Goal: Entertainment & Leisure: Consume media (video, audio)

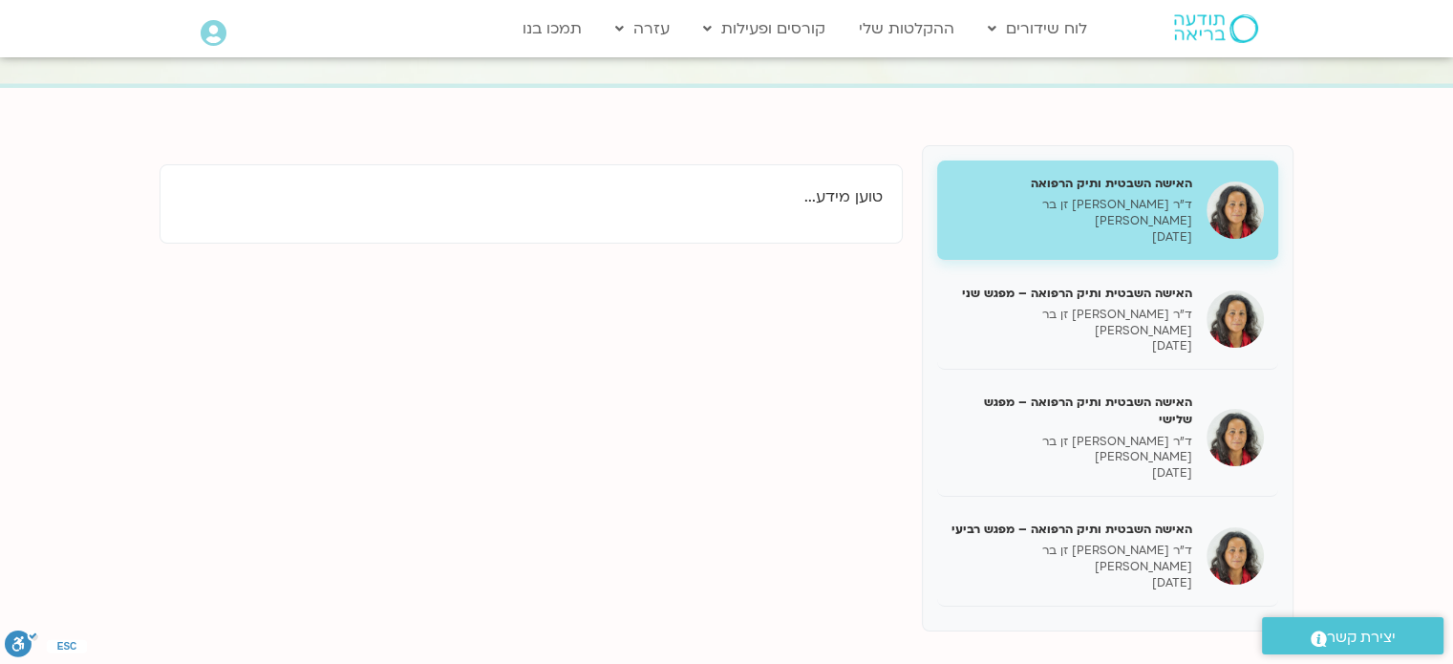
scroll to position [191, 0]
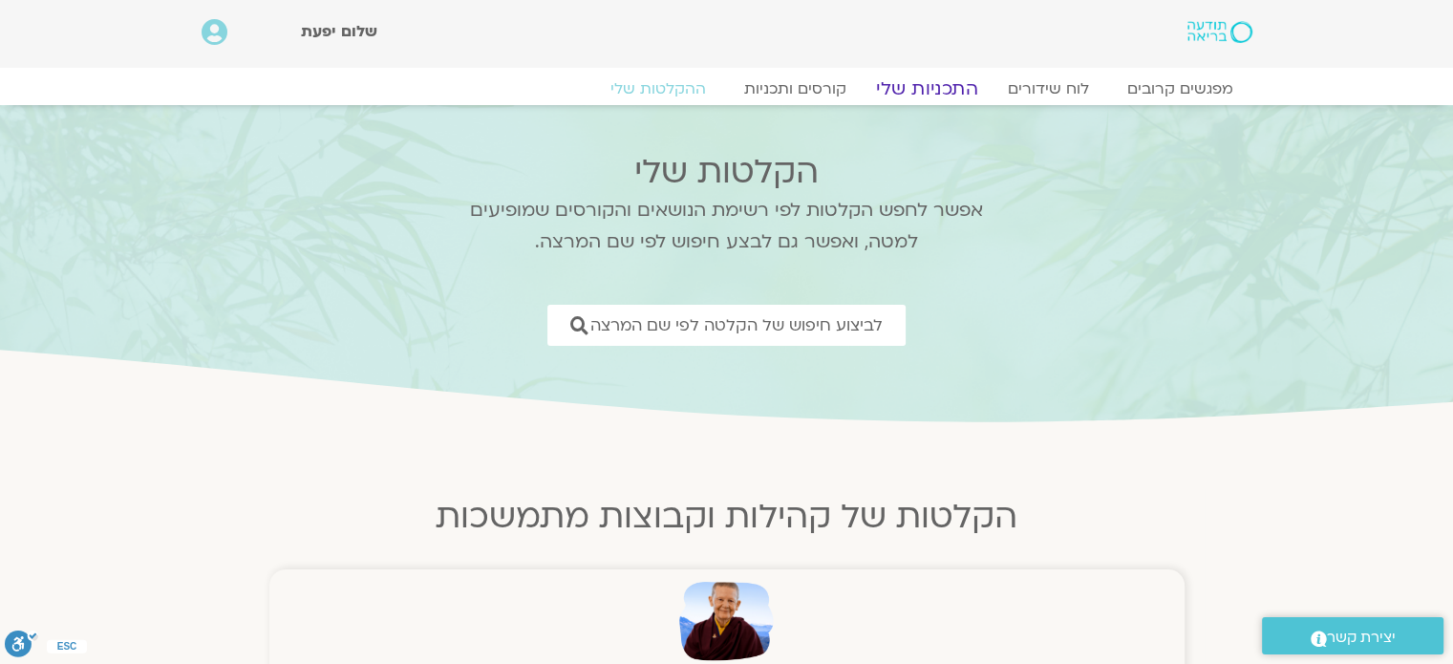
click at [932, 92] on link "התכניות שלי" at bounding box center [927, 88] width 148 height 23
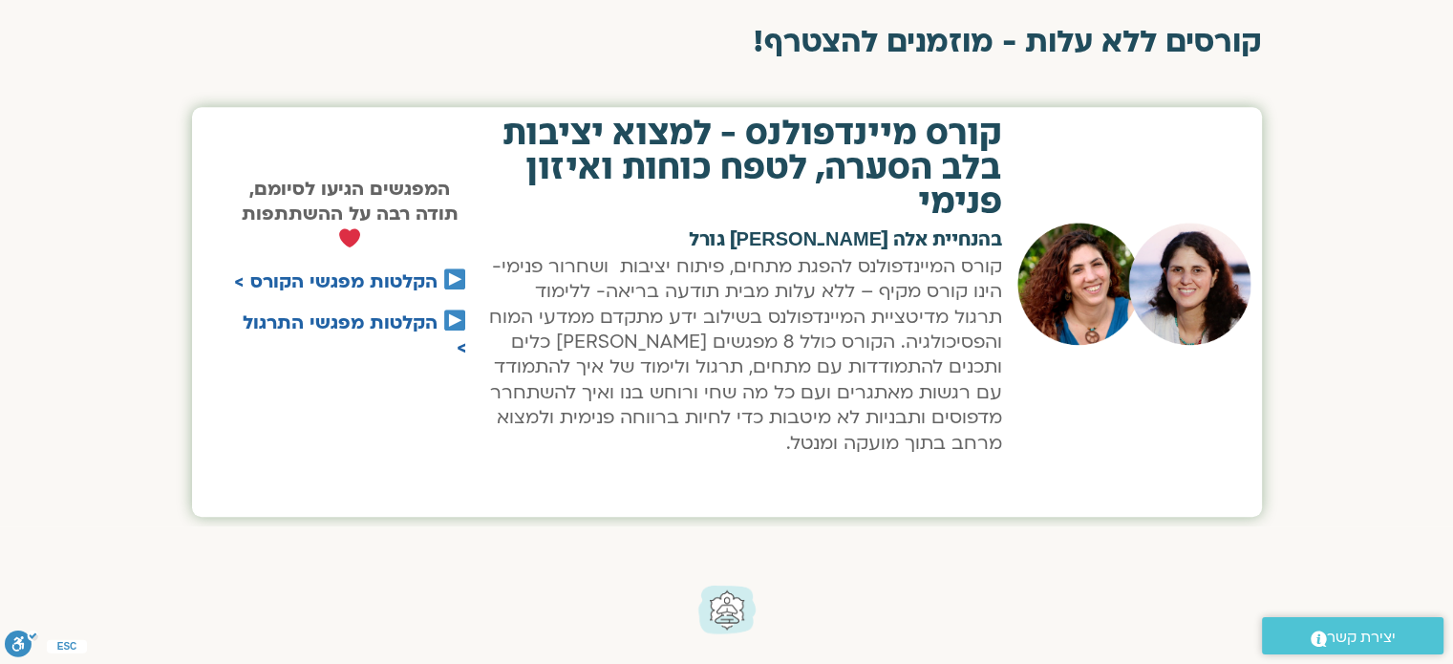
scroll to position [1337, 0]
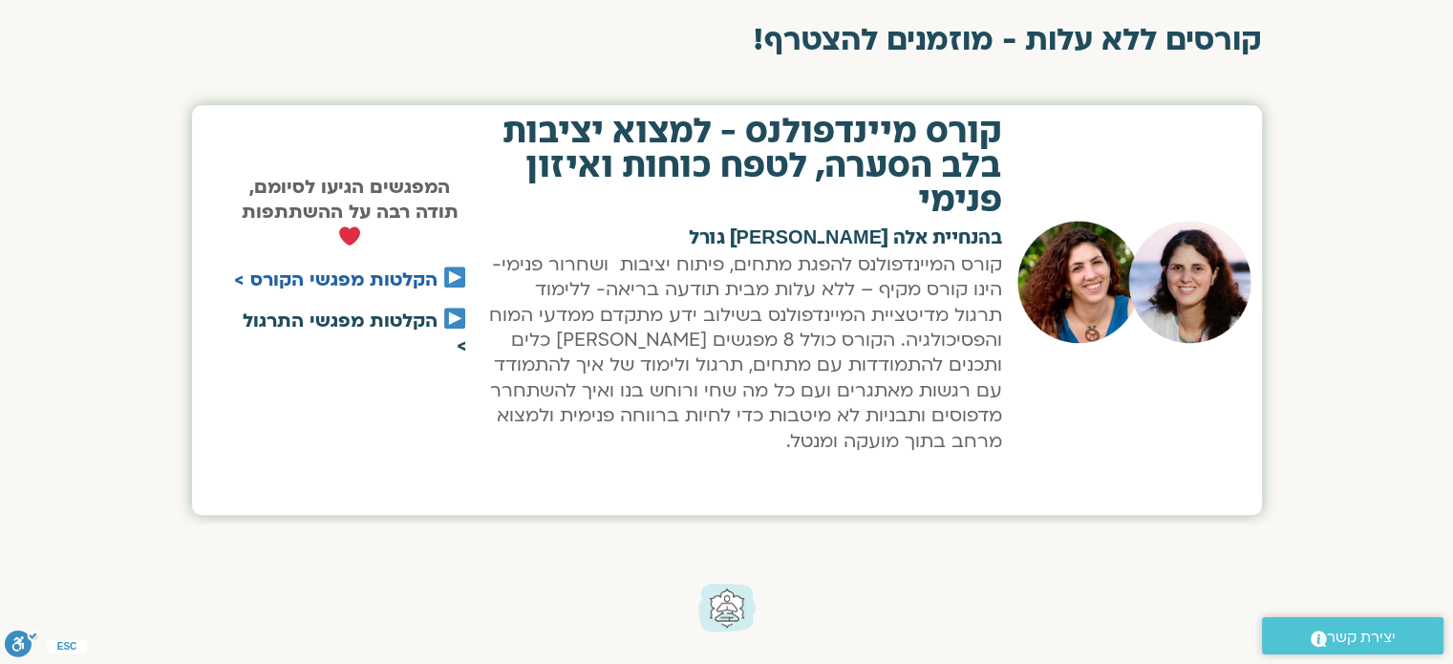
click at [396, 314] on link "הקלטות מפגשי התרגול >" at bounding box center [355, 334] width 224 height 50
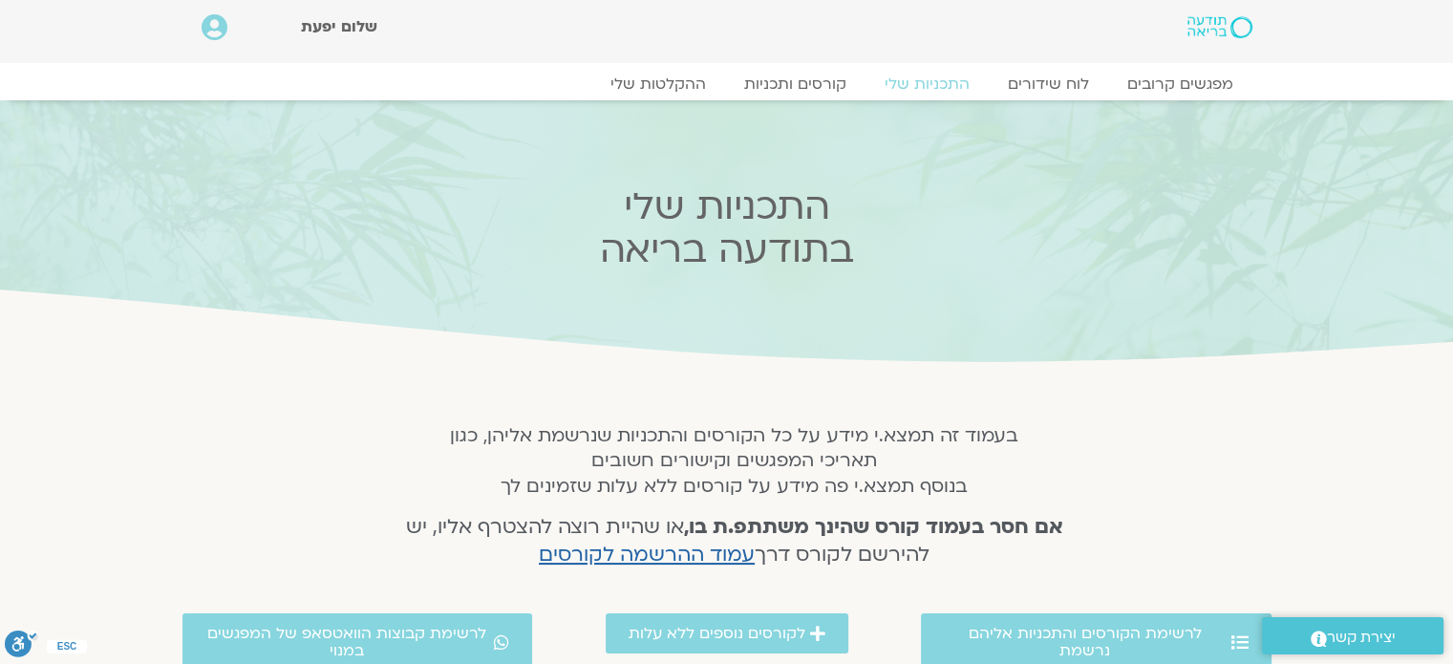
scroll to position [0, 0]
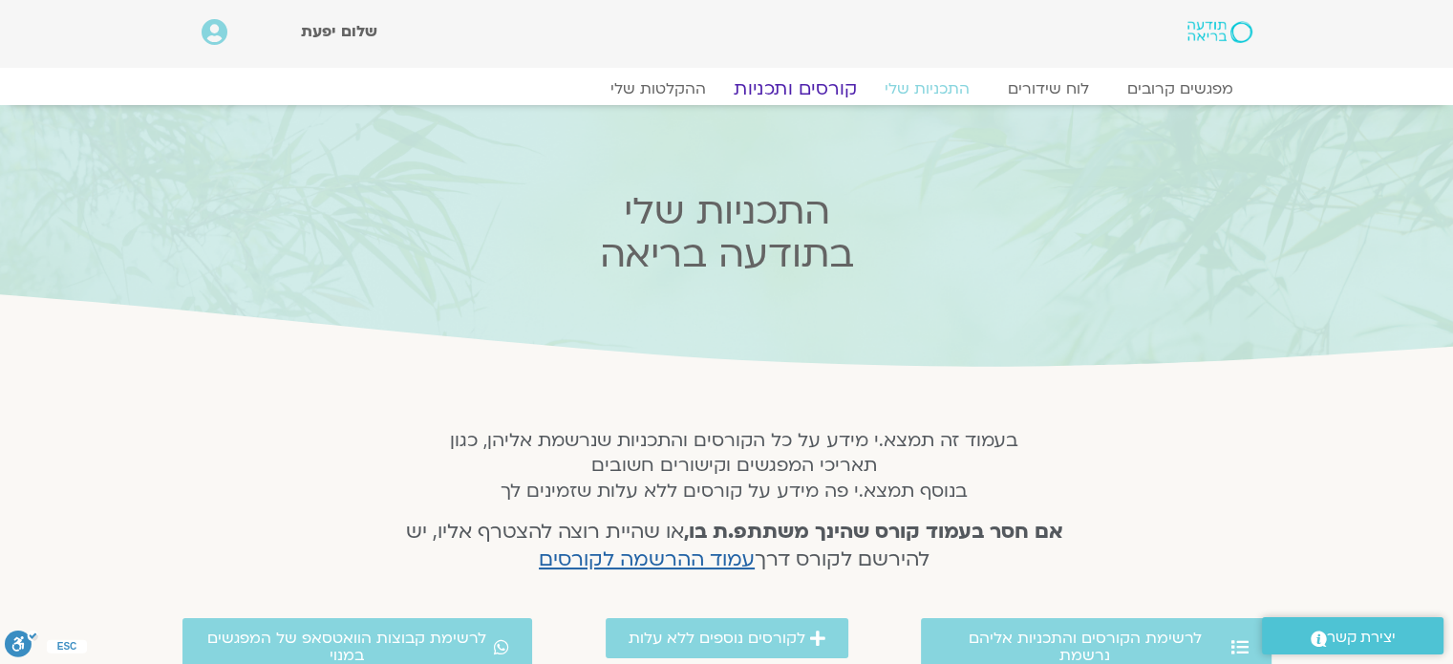
click at [796, 87] on link "קורסים ותכניות" at bounding box center [795, 88] width 168 height 23
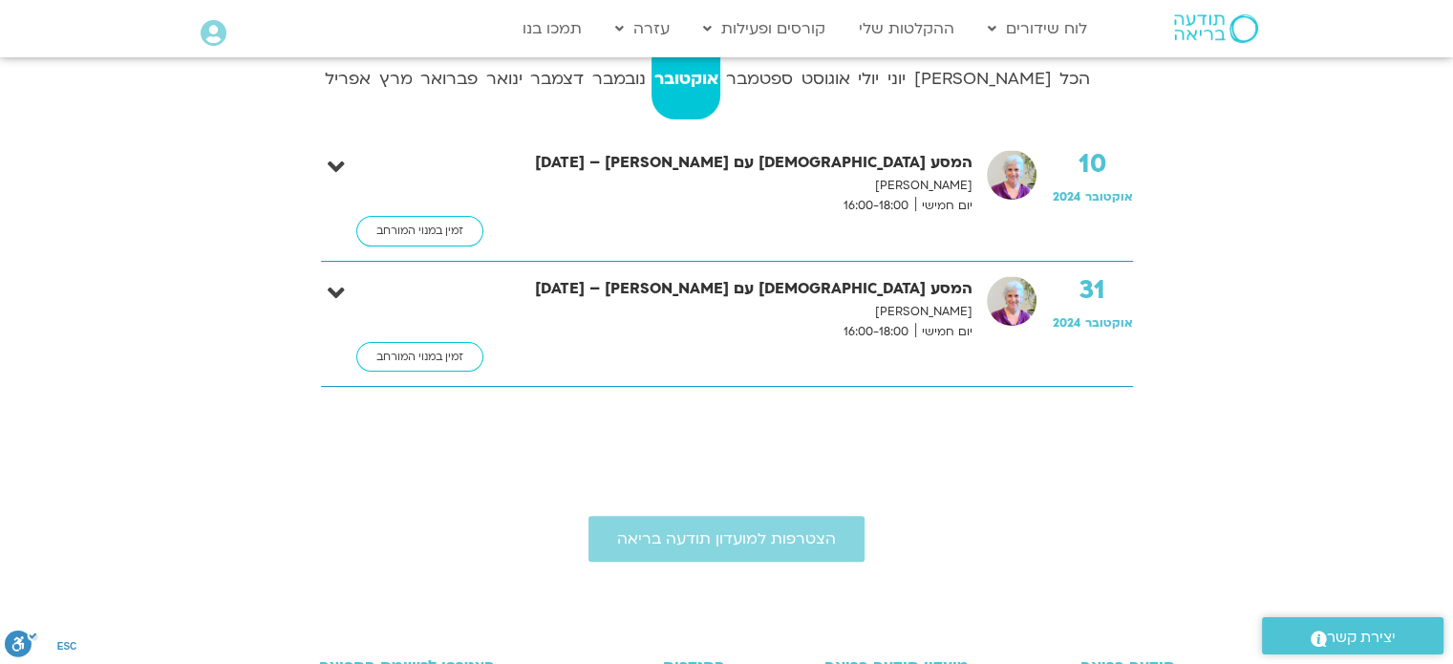
scroll to position [478, 0]
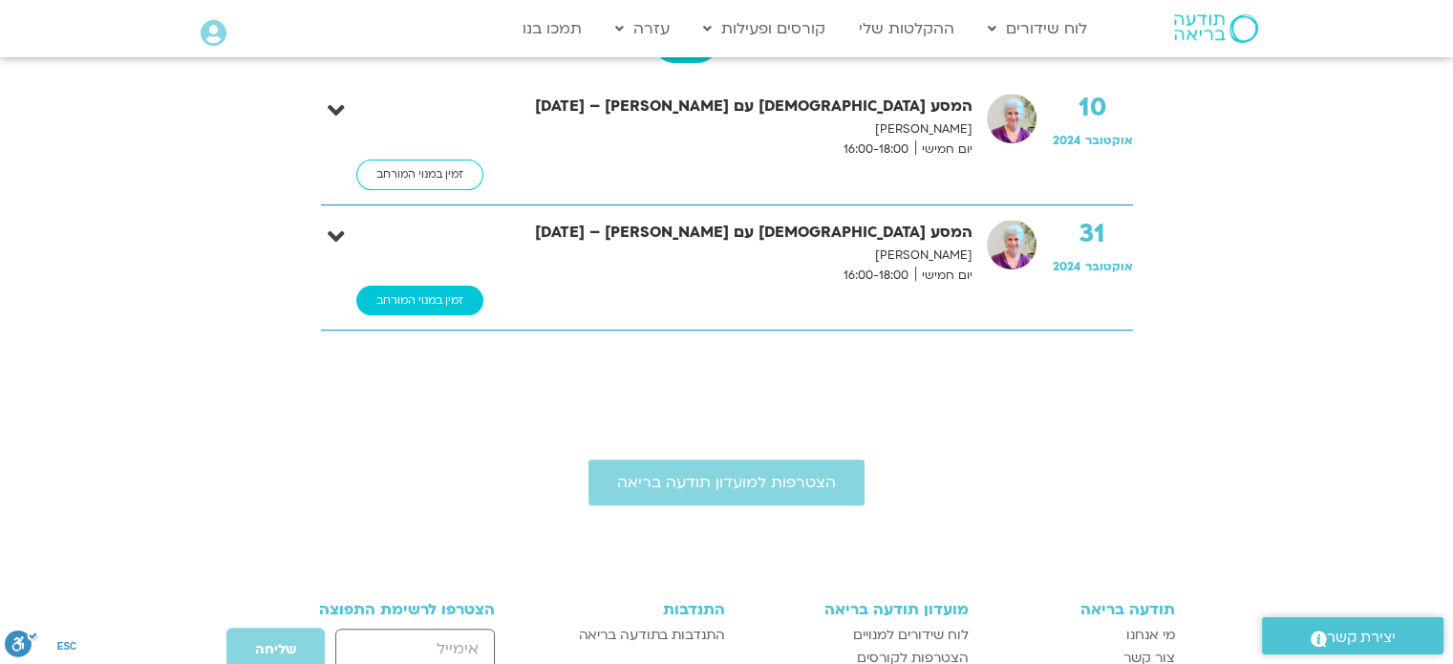
click at [405, 305] on link "זמין במנוי המורחב" at bounding box center [419, 301] width 127 height 31
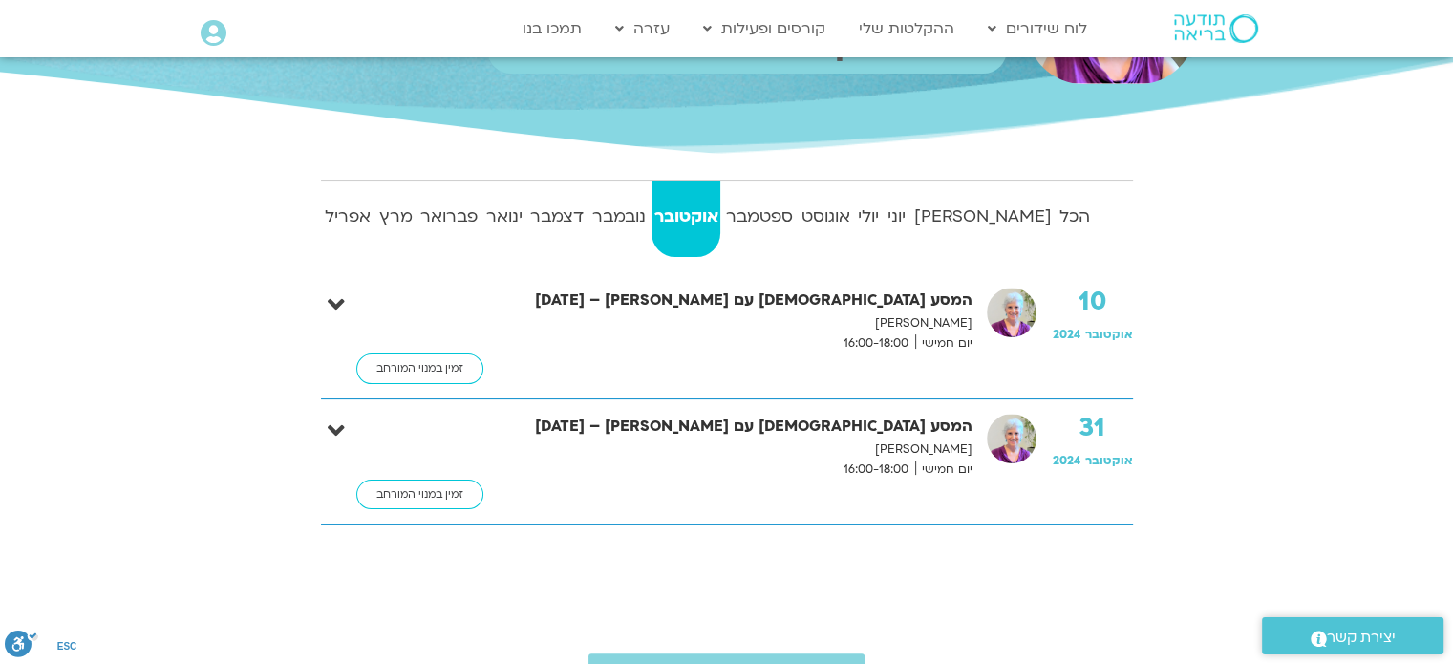
scroll to position [287, 0]
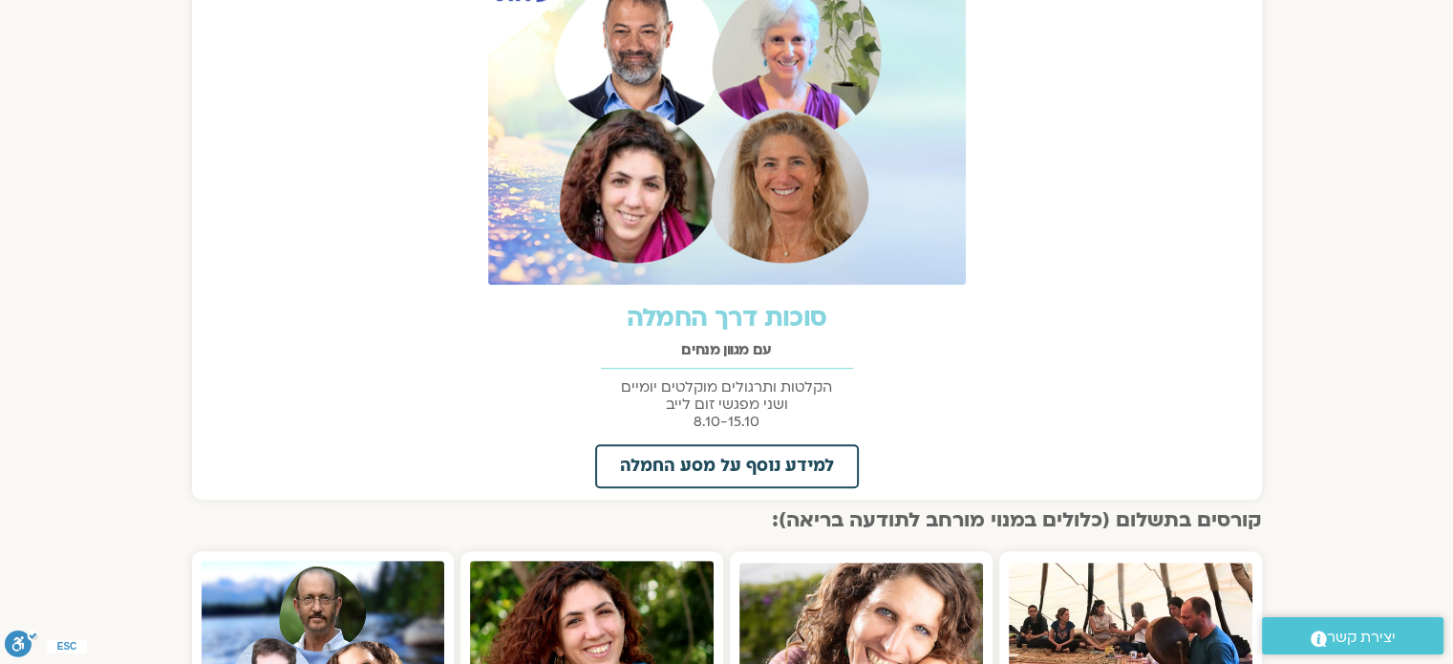
scroll to position [860, 0]
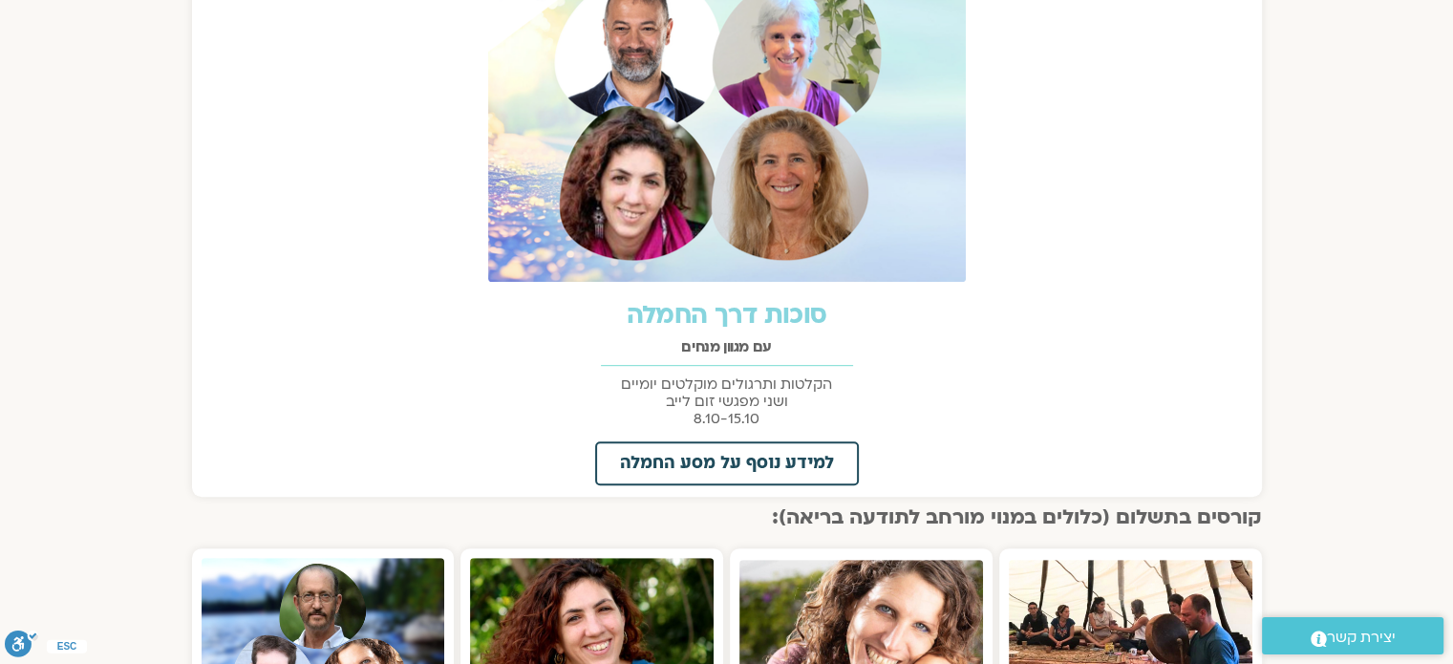
click at [611, 125] on img at bounding box center [727, 114] width 478 height 334
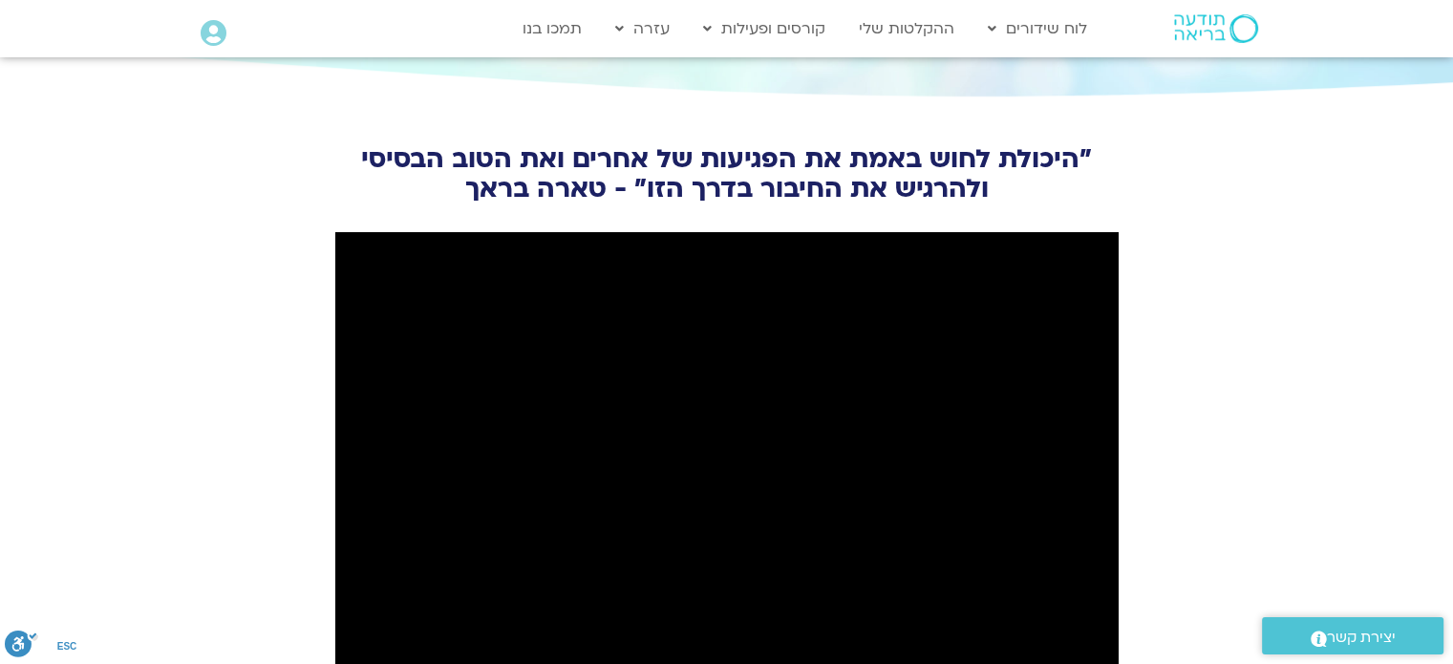
scroll to position [2101, 0]
